Goal: Book appointment/travel/reservation

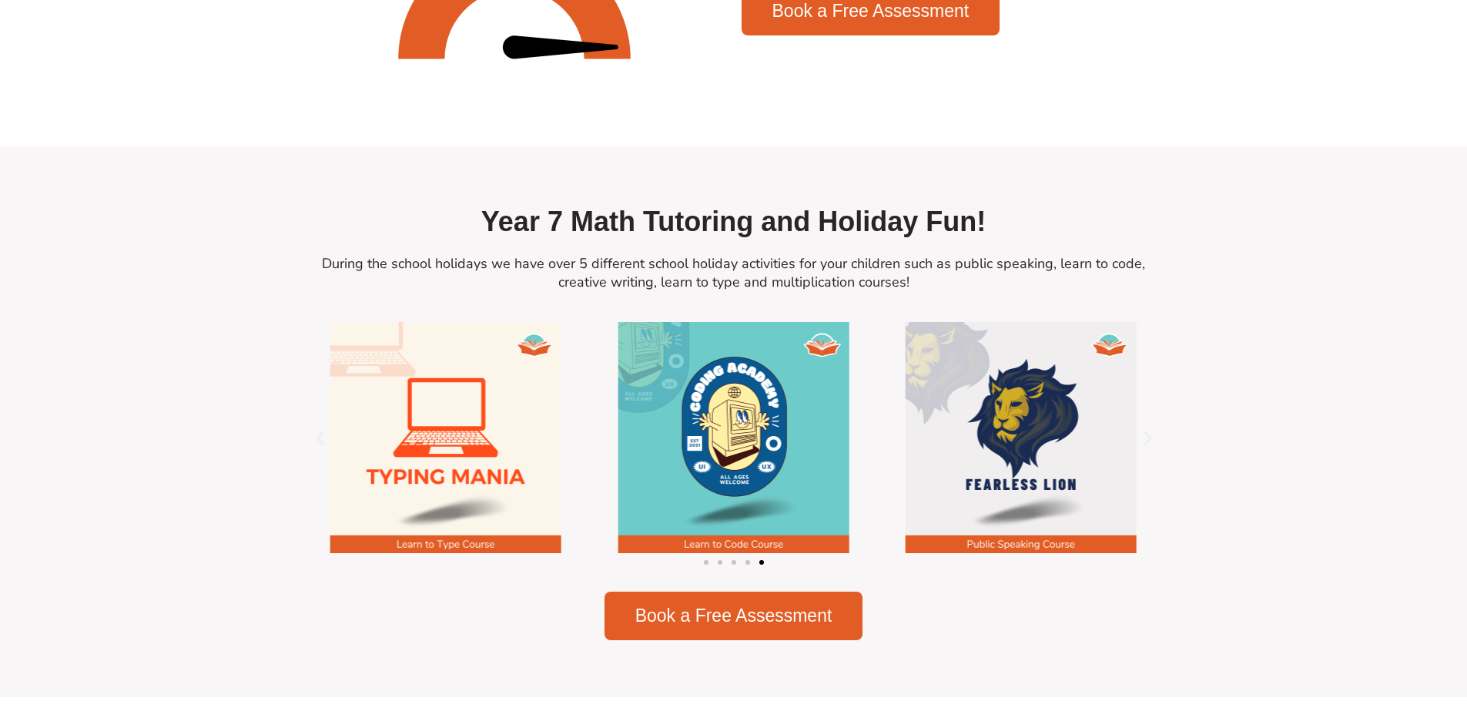
scroll to position [1848, 0]
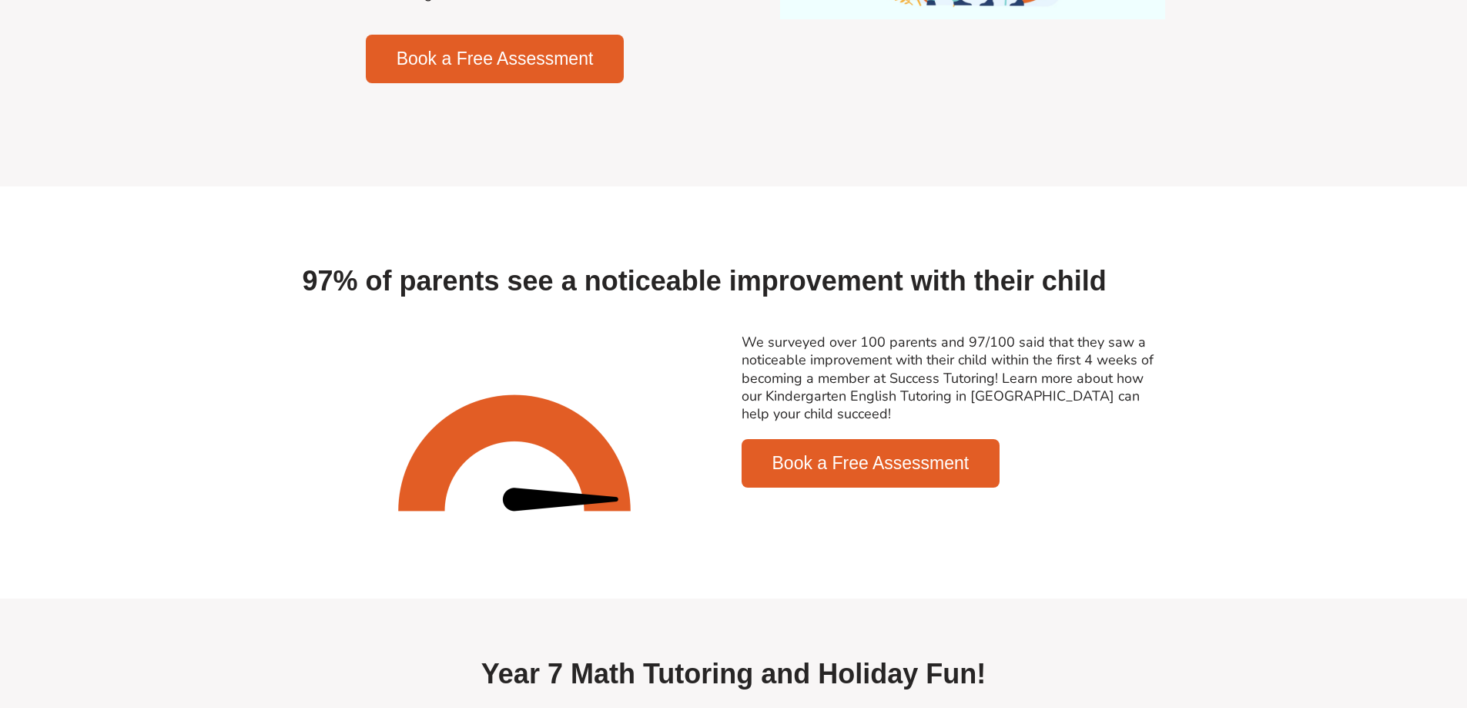
scroll to position [1334, 0]
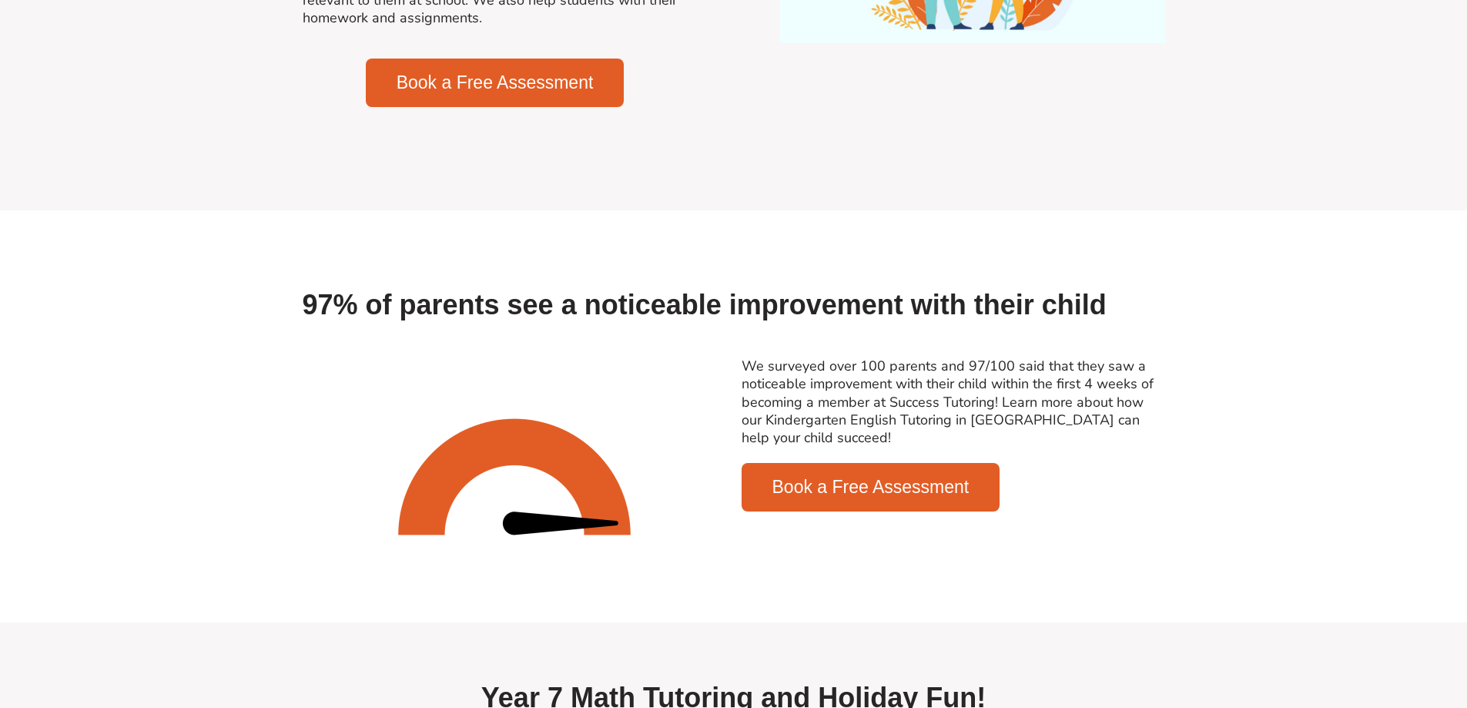
click at [947, 496] on span "Book a Free Assessment" at bounding box center [870, 487] width 197 height 18
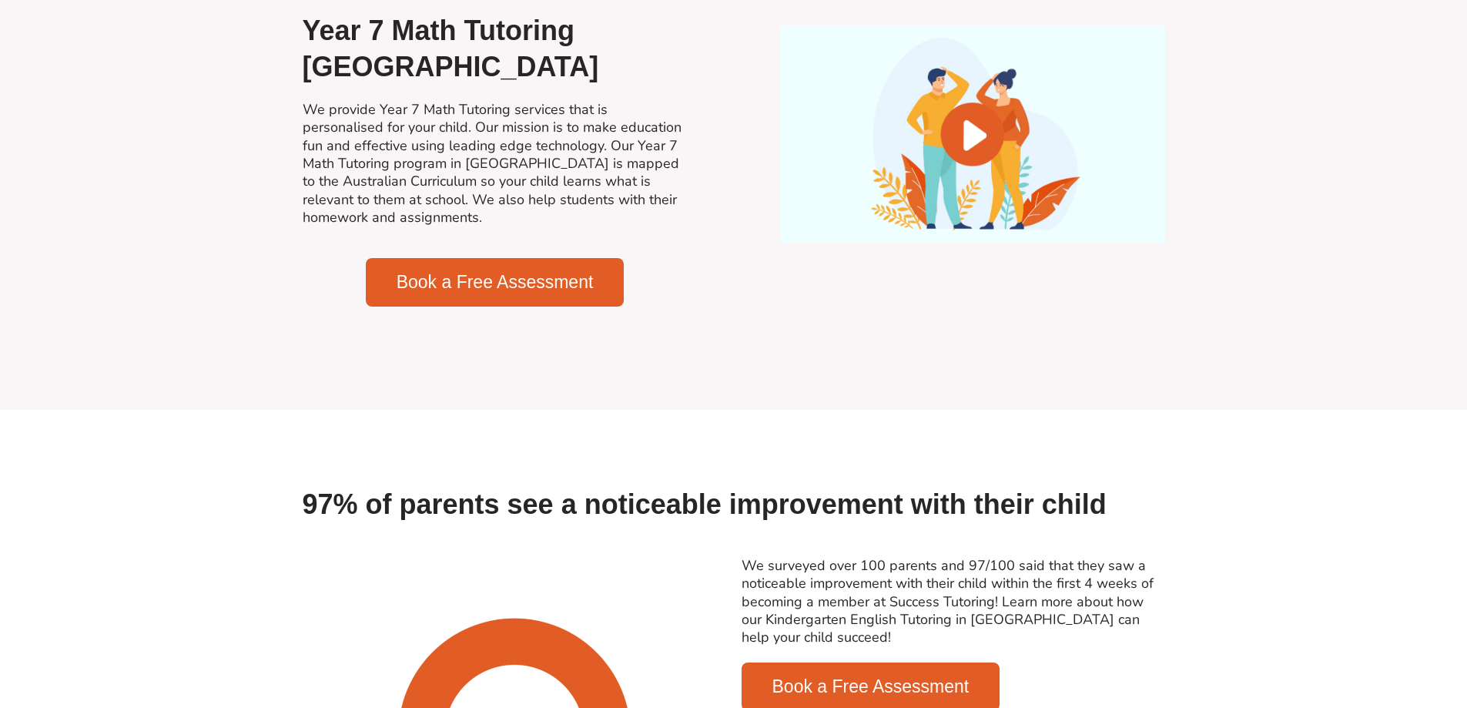
scroll to position [1130, 0]
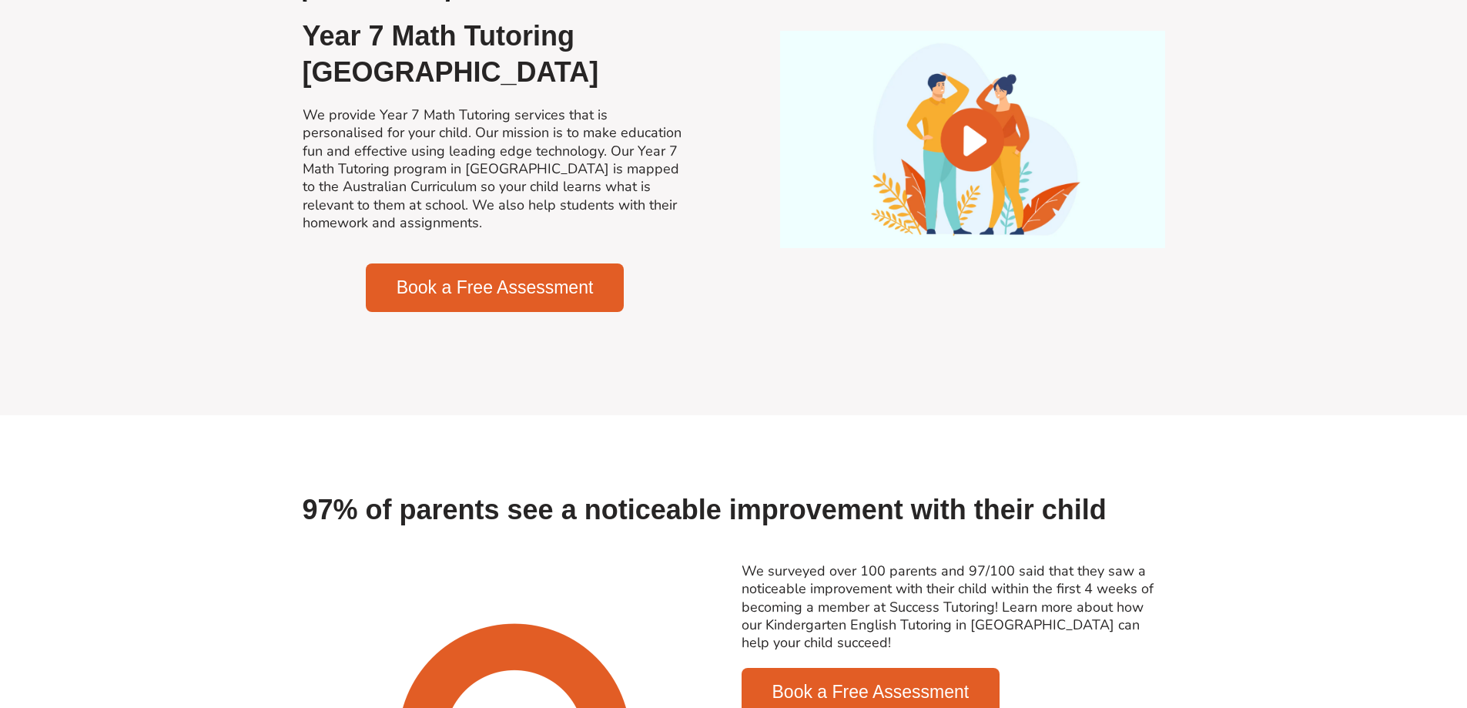
click at [515, 290] on link "Book a Free Assessment" at bounding box center [495, 287] width 259 height 49
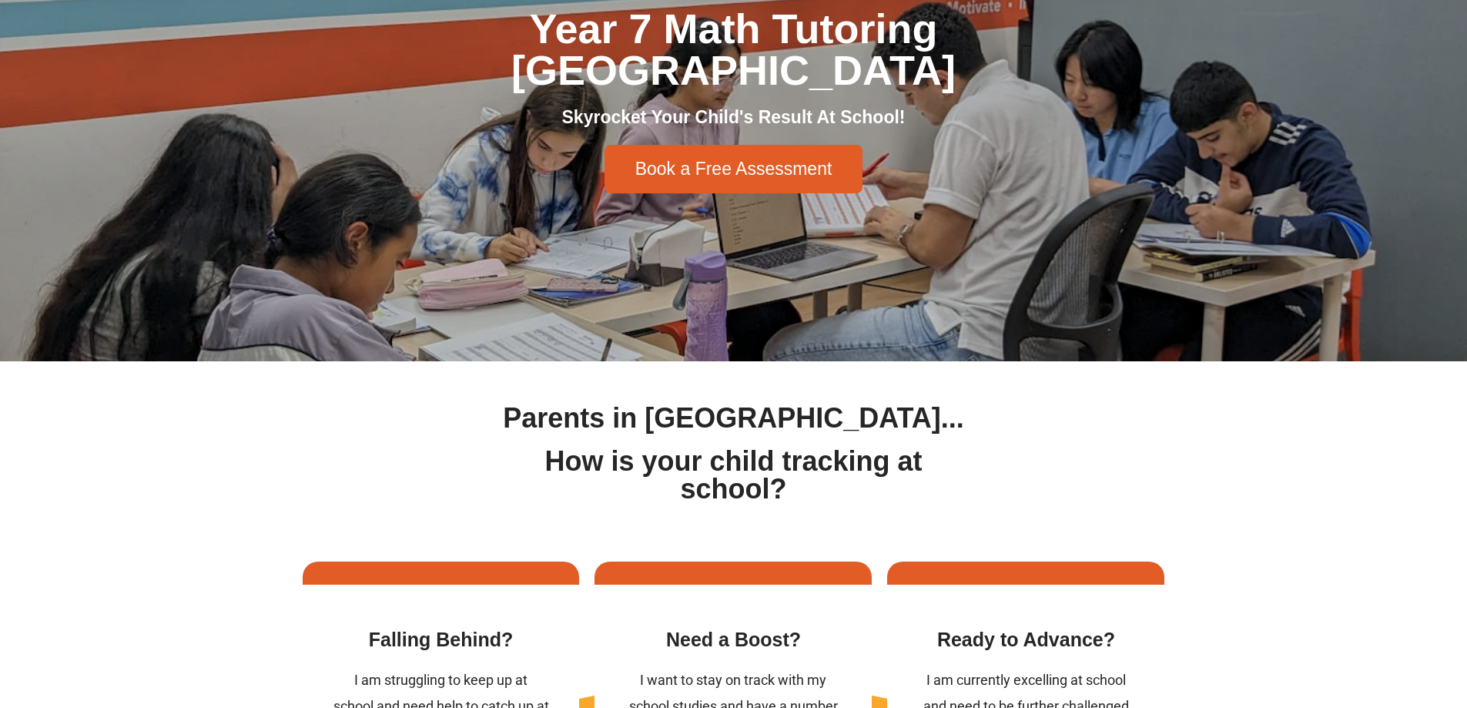
scroll to position [0, 0]
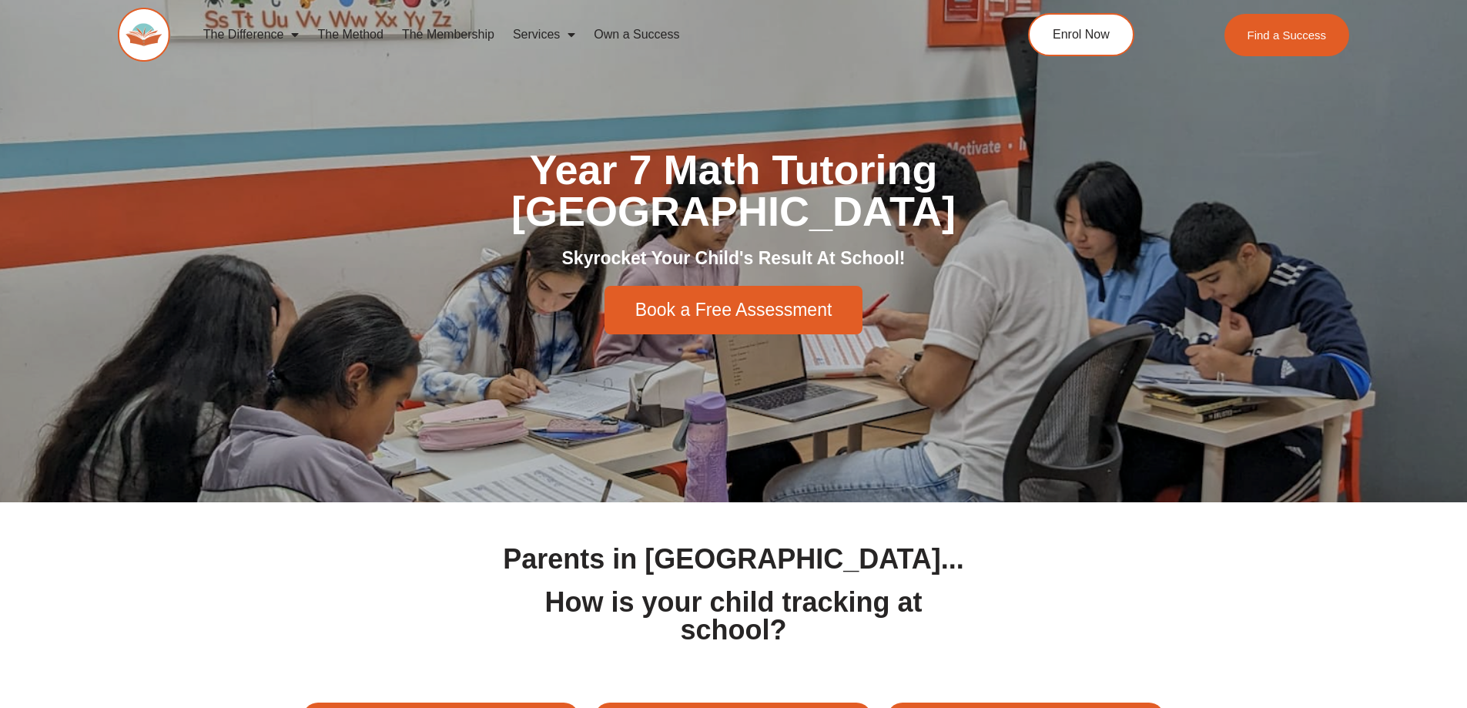
click at [720, 301] on span "Book a Free Assessment" at bounding box center [733, 310] width 197 height 18
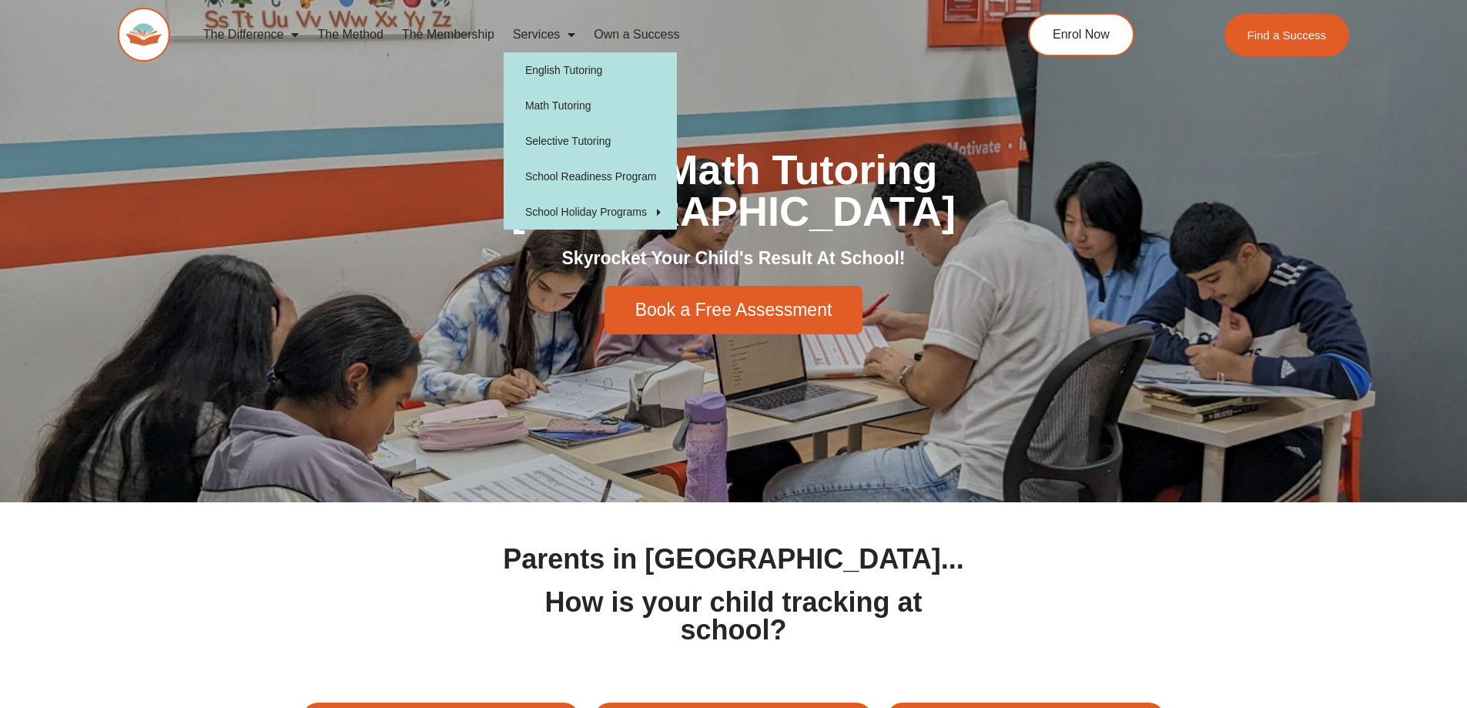
click at [575, 35] on span "Menu" at bounding box center [567, 35] width 15 height 28
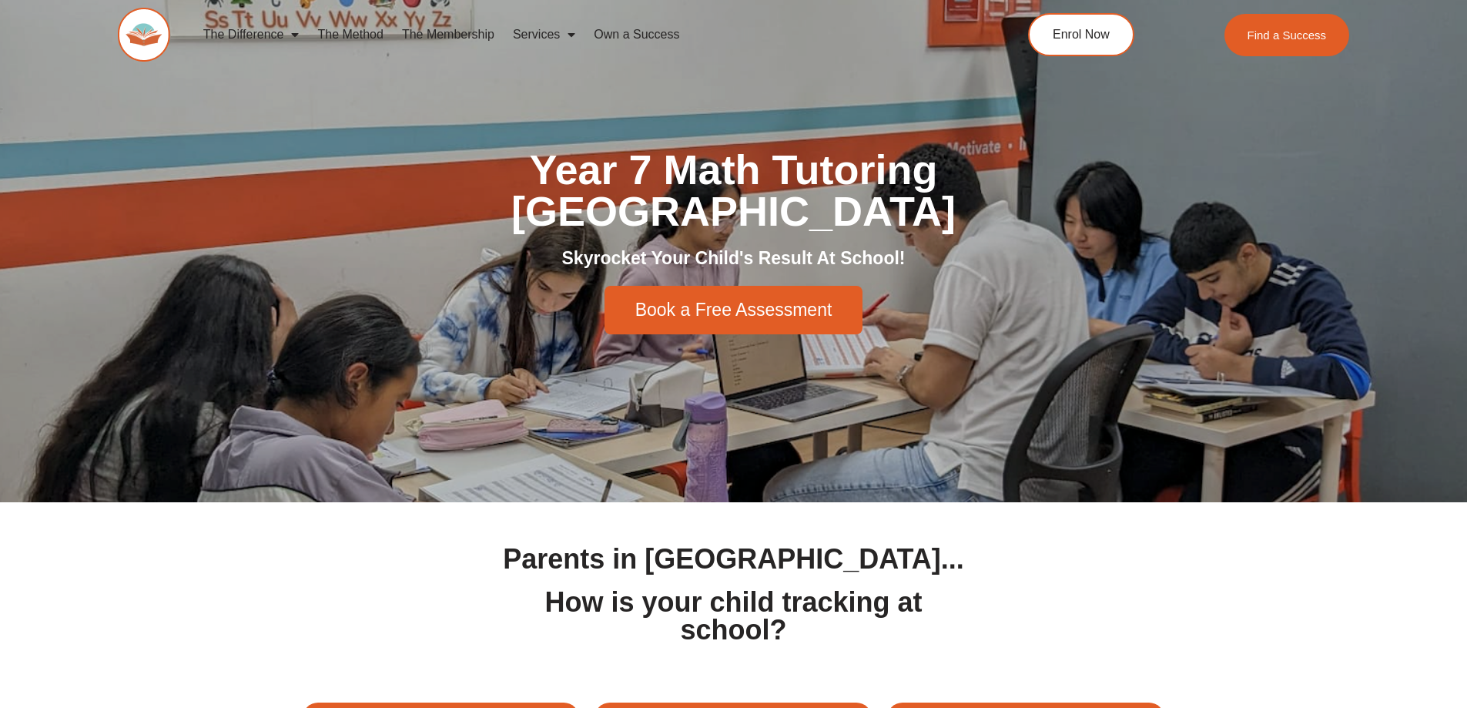
click at [575, 35] on span "Menu" at bounding box center [567, 35] width 15 height 28
click at [340, 506] on section "Parents in [GEOGRAPHIC_DATA]... How is your child tracking at school?" at bounding box center [733, 594] width 1467 height 183
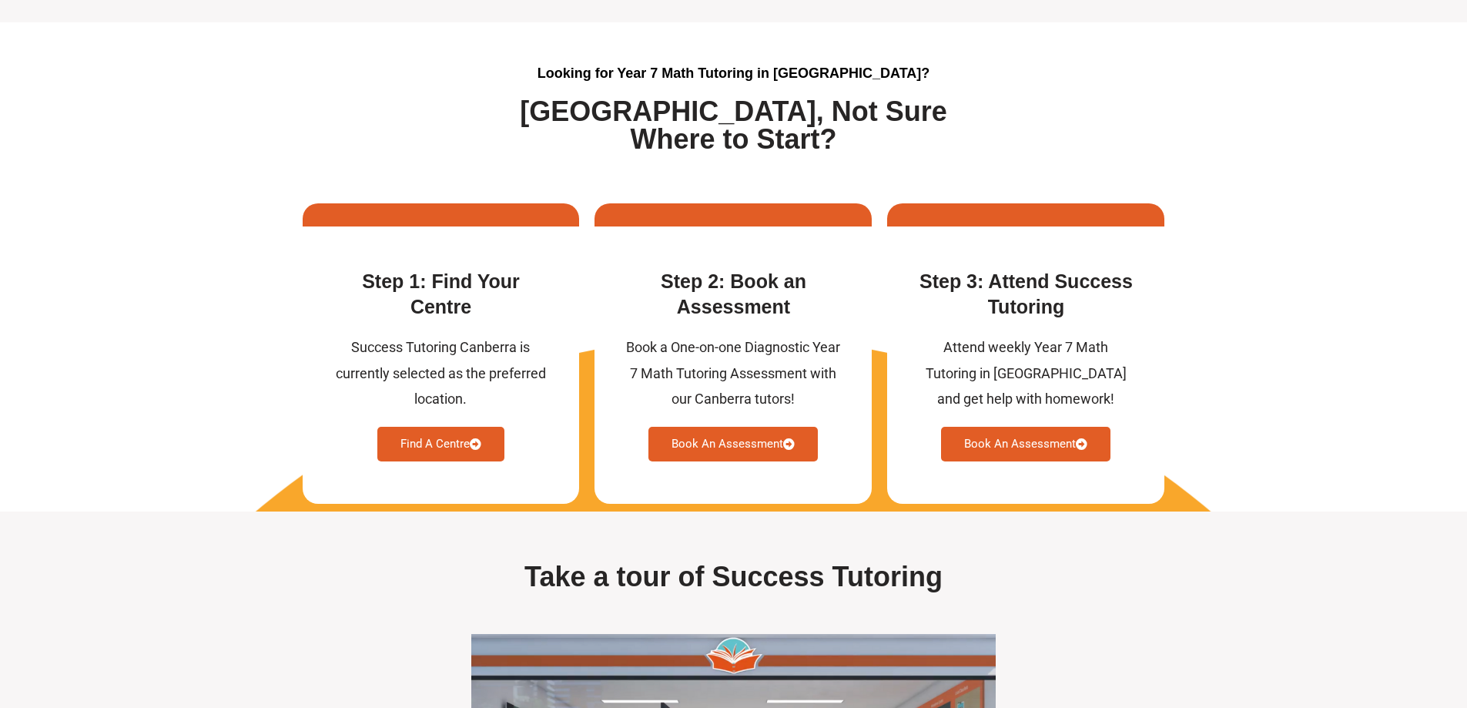
scroll to position [4004, 0]
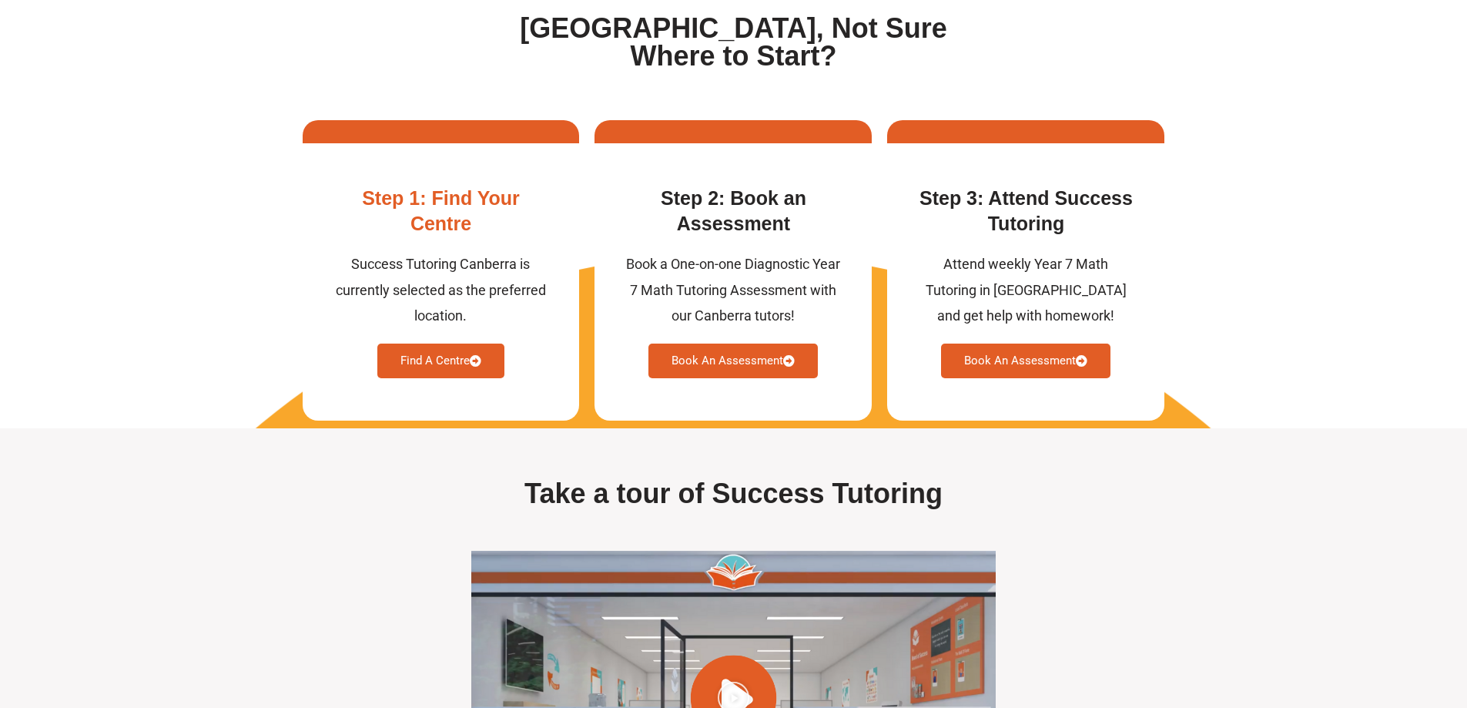
click at [422, 378] on link "Find A Centre" at bounding box center [440, 360] width 127 height 35
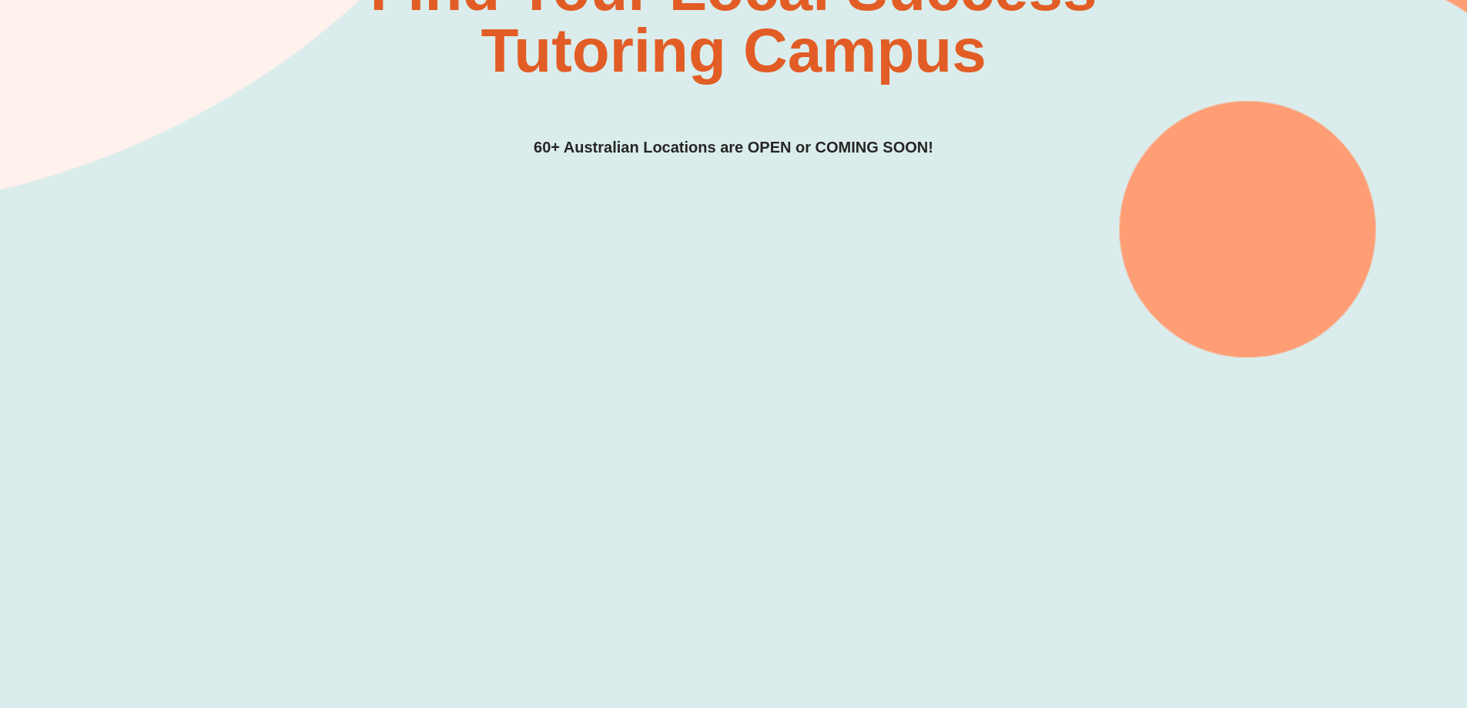
scroll to position [305, 0]
